Goal: Information Seeking & Learning: Learn about a topic

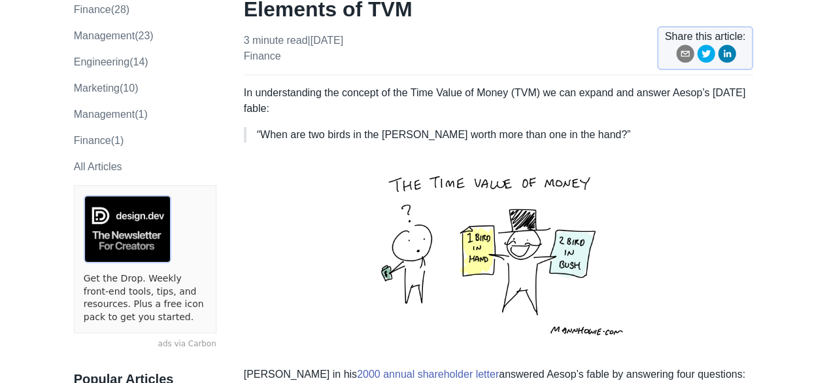
scroll to position [147, 0]
click at [502, 198] on img at bounding box center [498, 253] width 331 height 203
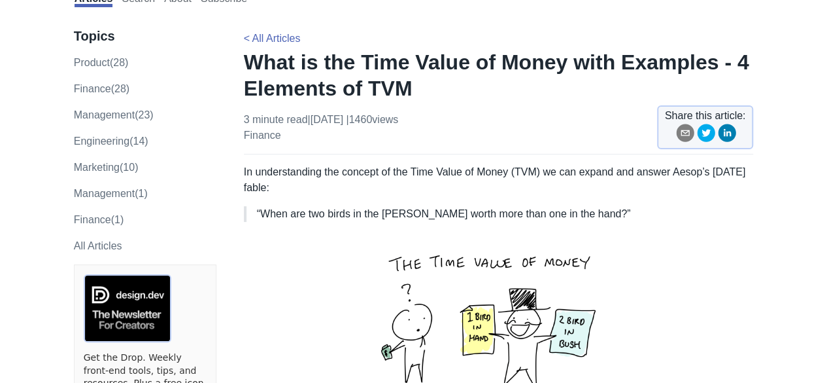
scroll to position [0, 0]
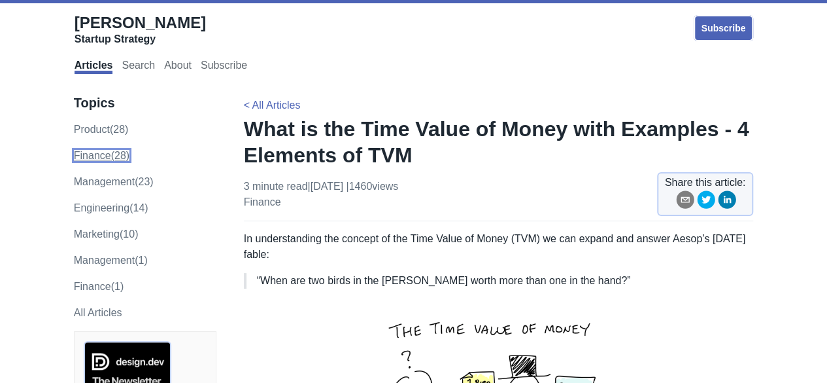
click at [111, 158] on link "finance (28)" at bounding box center [102, 155] width 56 height 11
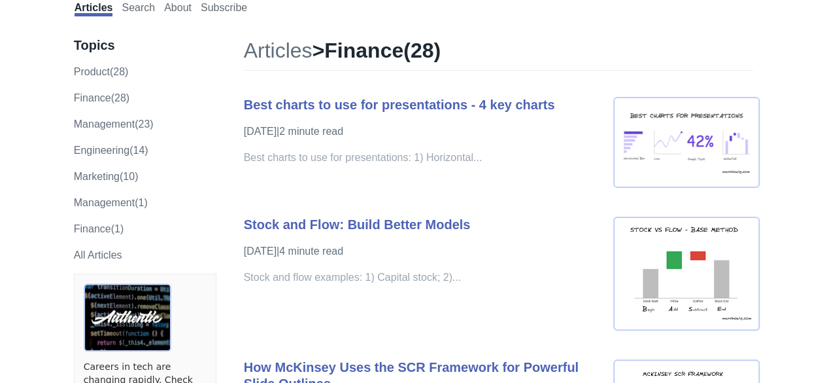
scroll to position [118, 0]
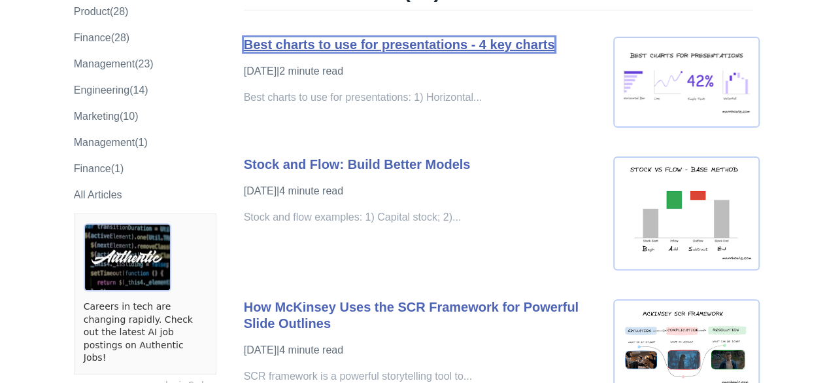
click at [421, 43] on link "Best charts to use for presentations - 4 key charts" at bounding box center [399, 44] width 311 height 14
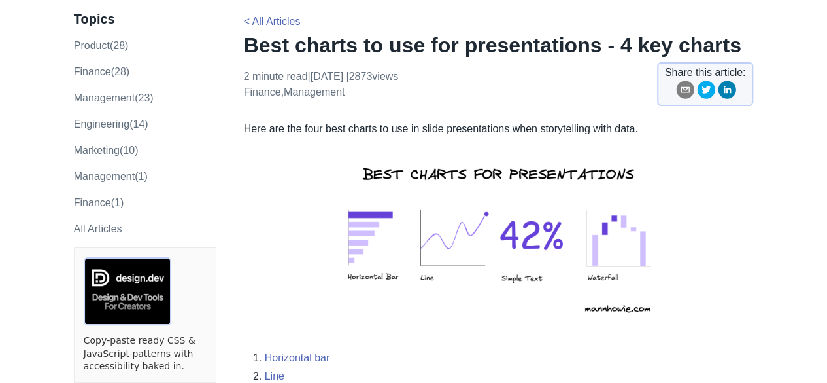
scroll to position [87, 0]
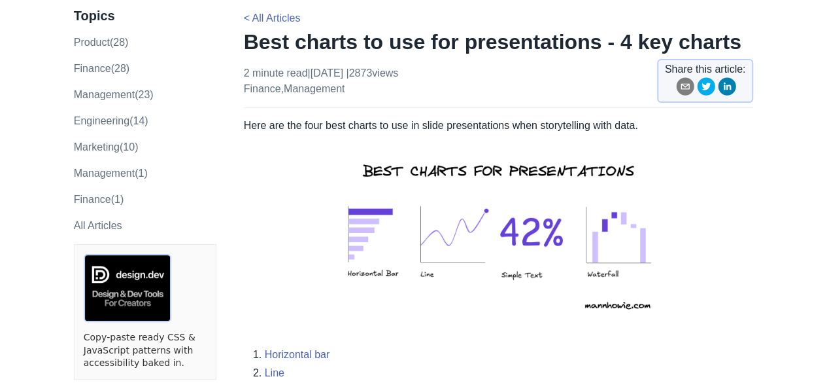
click at [398, 232] on img at bounding box center [498, 234] width 336 height 203
click at [519, 243] on img at bounding box center [498, 234] width 336 height 203
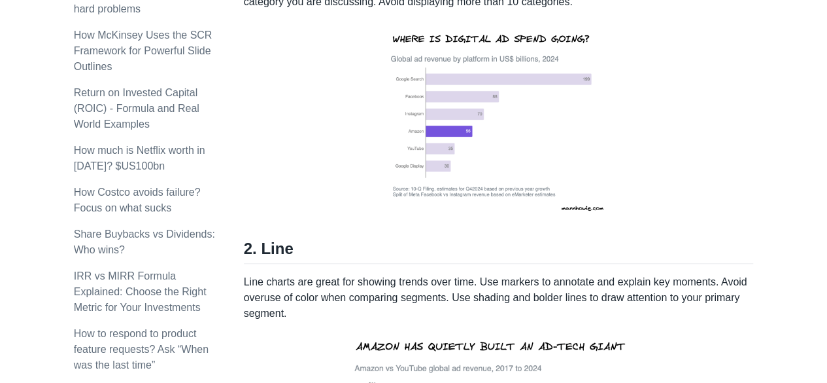
scroll to position [581, 0]
